Goal: Information Seeking & Learning: Learn about a topic

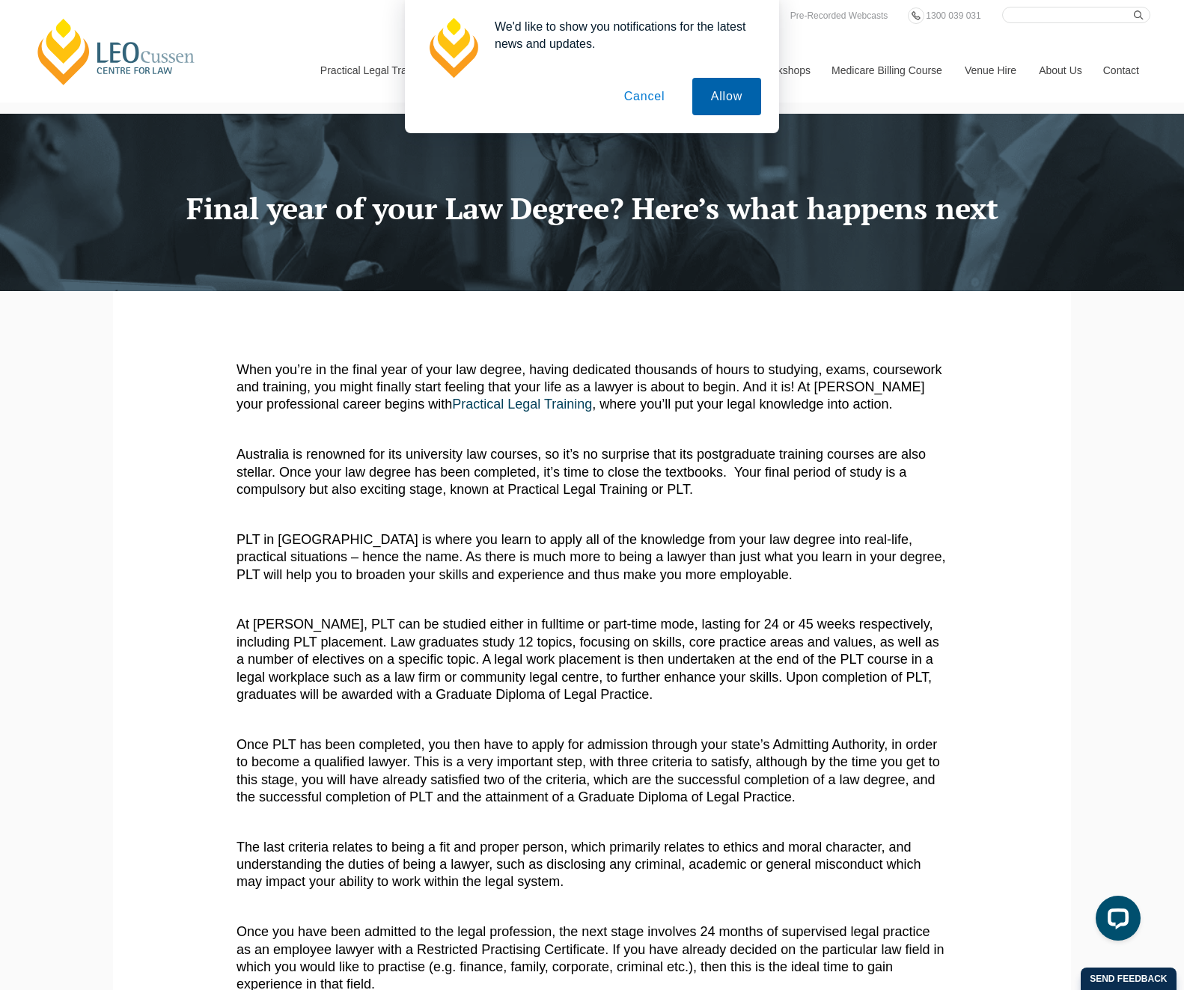
click at [740, 98] on button "Allow" at bounding box center [726, 96] width 69 height 37
